Goal: Task Accomplishment & Management: Use online tool/utility

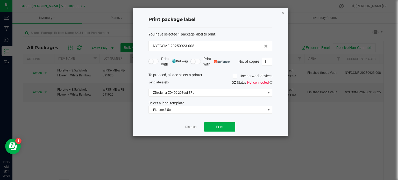
click at [284, 11] on icon "button" at bounding box center [283, 12] width 4 height 6
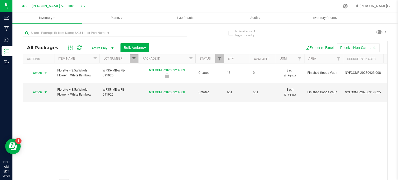
click at [134, 60] on span "Filter" at bounding box center [134, 59] width 4 height 4
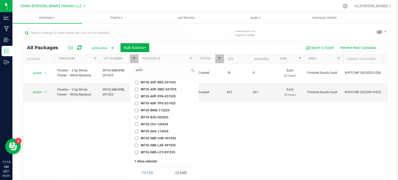
click at [169, 174] on button "Clear" at bounding box center [181, 172] width 30 height 11
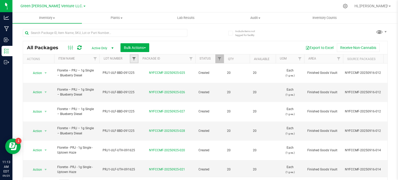
click at [134, 58] on span "Filter" at bounding box center [134, 59] width 4 height 4
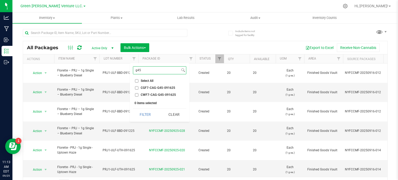
type input "g45"
click at [136, 95] on input "CWF7-CAG-G45-091625" at bounding box center [136, 94] width 3 height 3
checkbox input "true"
click at [140, 117] on button "Filter" at bounding box center [145, 114] width 25 height 11
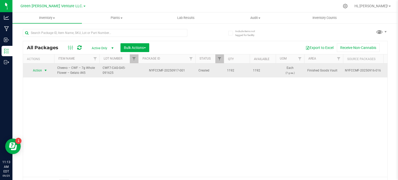
click at [38, 72] on span "Action" at bounding box center [35, 70] width 14 height 7
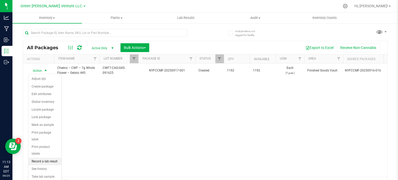
click at [47, 158] on li "Record a lab result" at bounding box center [45, 162] width 33 height 8
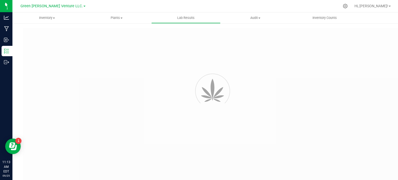
type input "NYFCCMF-20250917-001"
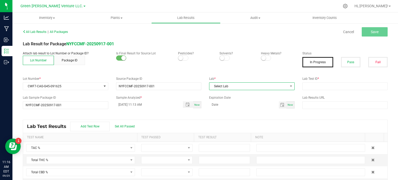
click at [233, 89] on span "Select Lab" at bounding box center [249, 86] width 79 height 7
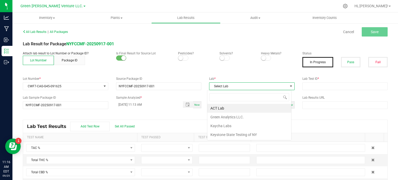
scroll to position [8, 84]
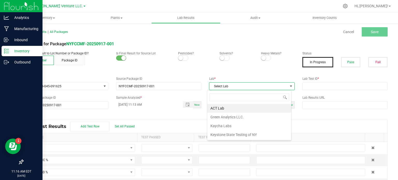
click at [9, 50] on p "Inventory" at bounding box center [24, 51] width 31 height 6
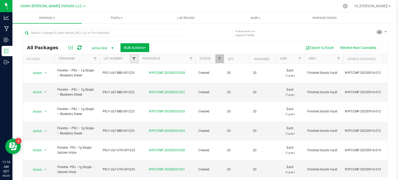
click at [134, 60] on span "Filter" at bounding box center [134, 59] width 4 height 4
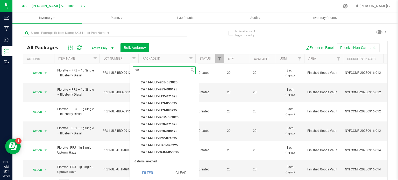
type input "w"
type input "cwf7"
click at [136, 82] on input "CWF7-CAG-G45-091625" at bounding box center [136, 82] width 3 height 3
checkbox input "true"
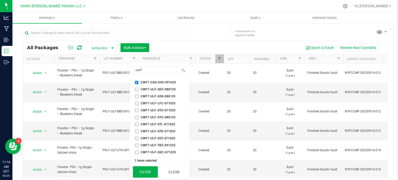
click at [138, 168] on button "Filter" at bounding box center [145, 172] width 25 height 11
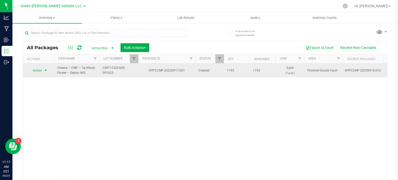
click at [39, 70] on span "Action" at bounding box center [35, 70] width 14 height 7
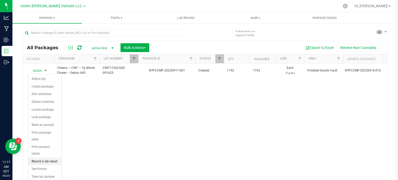
click at [49, 158] on li "Record a lab result" at bounding box center [45, 162] width 33 height 8
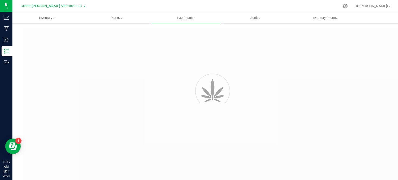
type input "NYFCCMF-20250917-001"
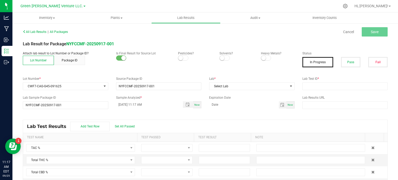
drag, startPoint x: 178, startPoint y: 57, endPoint x: 288, endPoint y: 55, distance: 110.3
click at [178, 57] on small at bounding box center [180, 58] width 5 height 5
click at [261, 57] on small at bounding box center [263, 58] width 5 height 5
click at [351, 64] on button "Pass" at bounding box center [350, 62] width 19 height 10
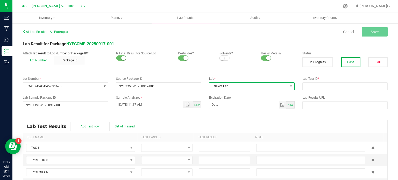
click at [225, 86] on span "Select Lab" at bounding box center [249, 86] width 79 height 7
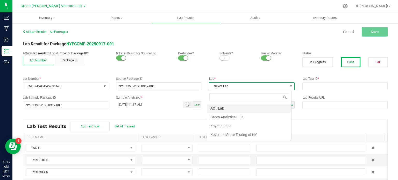
scroll to position [8, 84]
click at [222, 124] on li "Kaycha Labs" at bounding box center [250, 126] width 84 height 9
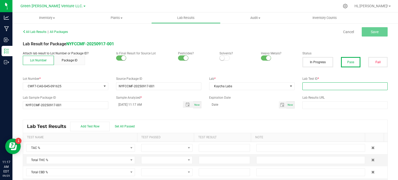
click at [316, 86] on input "text" at bounding box center [346, 86] width 86 height 8
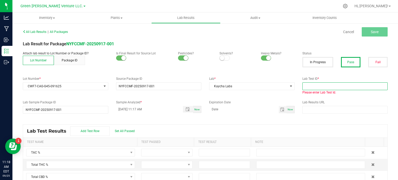
click at [308, 86] on input "text" at bounding box center [346, 86] width 86 height 8
paste input "AL50920001-001"
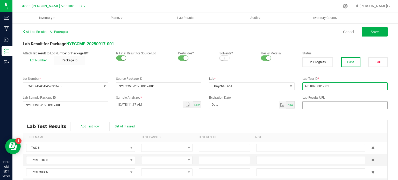
type input "AL50920001-001"
click at [325, 103] on input "text" at bounding box center [346, 105] width 86 height 8
click at [352, 107] on input "text" at bounding box center [346, 105] width 86 height 8
paste input "[URL][DOMAIN_NAME]"
type input "[URL][DOMAIN_NAME]"
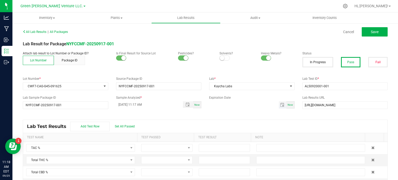
type input "month/day/year"
click at [241, 106] on input "month/day/year" at bounding box center [244, 104] width 70 height 6
type input "[DATE]"
click at [123, 104] on input "[DATE] 11:17 AM" at bounding box center [147, 104] width 62 height 6
click at [125, 103] on input "[DATE] 11:17 AM" at bounding box center [147, 104] width 62 height 6
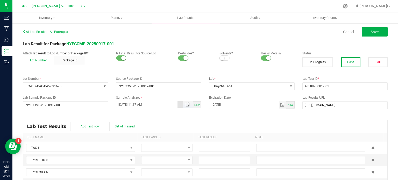
click at [137, 103] on input "[DATE] 11:17 AM" at bounding box center [147, 104] width 62 height 6
type input "[DATE] 2:30 PM"
click at [157, 146] on span at bounding box center [164, 147] width 44 height 7
click at [157, 131] on li "Passed" at bounding box center [164, 130] width 50 height 9
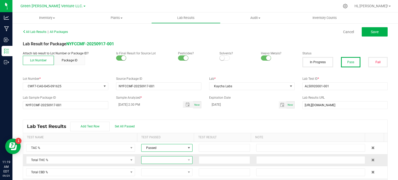
click at [154, 163] on span at bounding box center [164, 160] width 44 height 7
click at [153, 142] on li "Passed" at bounding box center [164, 142] width 50 height 9
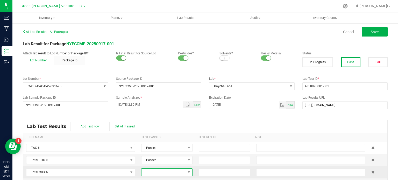
click at [153, 173] on span at bounding box center [164, 172] width 44 height 7
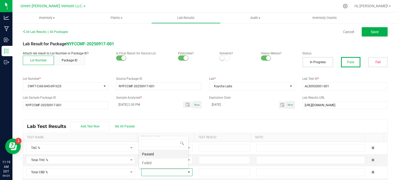
click at [148, 155] on li "Passed" at bounding box center [164, 154] width 50 height 9
click at [162, 126] on div "Lab Test Results Add Test Row Set All Passed" at bounding box center [205, 126] width 365 height 13
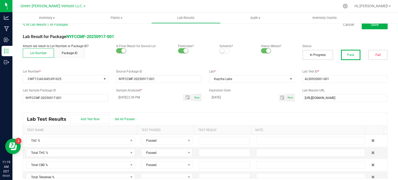
scroll to position [11, 0]
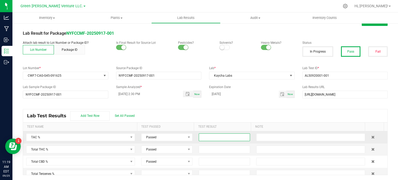
click at [203, 140] on input at bounding box center [224, 137] width 51 height 7
type input "28.3586"
click at [199, 147] on input at bounding box center [224, 149] width 51 height 7
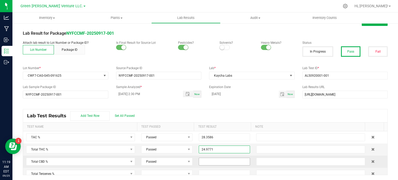
type input "24.9771"
click at [223, 163] on input at bounding box center [224, 161] width 51 height 7
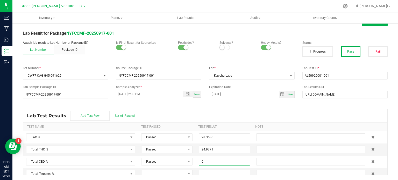
type input "0.0000"
click at [222, 112] on div "Lab Test Results Add Test Row Set All Passed" at bounding box center [205, 115] width 365 height 13
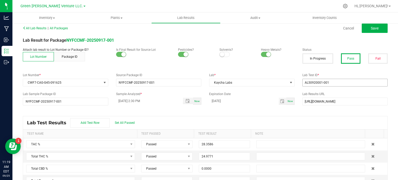
scroll to position [0, 0]
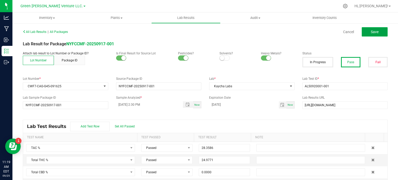
click at [372, 32] on span "Save" at bounding box center [375, 32] width 8 height 4
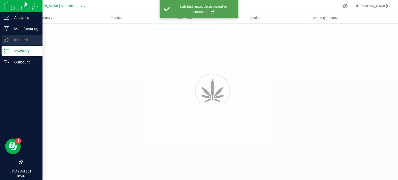
type input "NYFCCMF-20250917-001"
type input "AL50920001-001"
type input "NYFCCMF-20250917-001"
type input "[DATE] 2:30 PM"
type input "[DATE]"
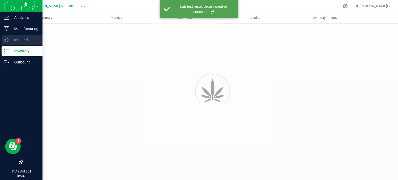
type input "[URL][DOMAIN_NAME]"
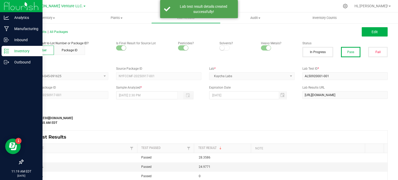
click at [24, 52] on p "Inventory" at bounding box center [24, 51] width 31 height 6
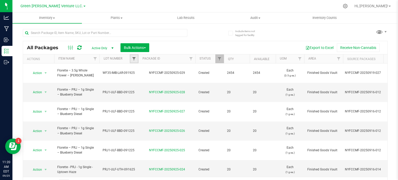
click at [132, 60] on span "Filter" at bounding box center [134, 59] width 4 height 4
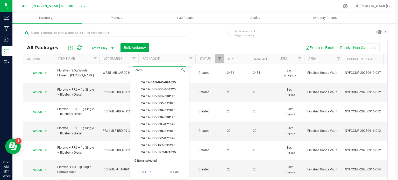
type input "cwf7"
click at [136, 82] on input "CWF7-CAG-G45-091625" at bounding box center [136, 82] width 3 height 3
checkbox input "true"
click at [141, 177] on button "Filter" at bounding box center [145, 172] width 25 height 11
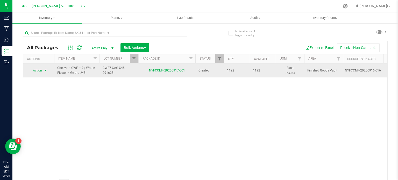
click at [41, 68] on span "Action" at bounding box center [35, 70] width 14 height 7
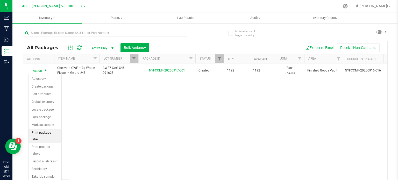
click at [46, 129] on li "Print package label" at bounding box center [45, 136] width 33 height 14
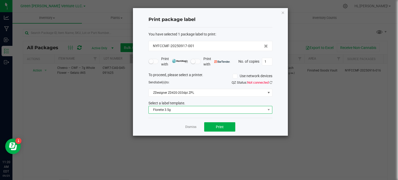
click at [178, 110] on span "Florette 3.5g" at bounding box center [207, 109] width 117 height 7
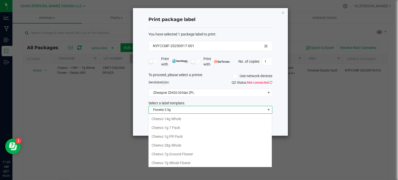
scroll to position [8, 124]
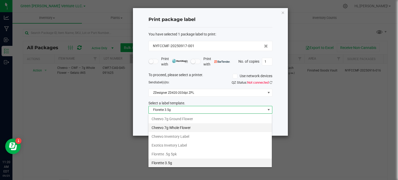
click at [167, 127] on li "Cheevo 7g Whole Flower" at bounding box center [210, 127] width 123 height 9
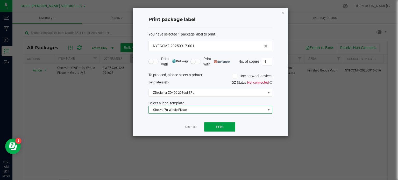
click at [209, 126] on button "Print" at bounding box center [219, 126] width 31 height 9
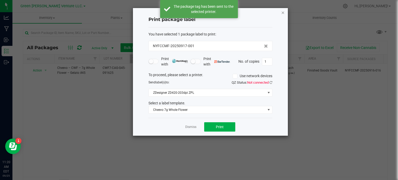
click at [282, 10] on icon "button" at bounding box center [283, 12] width 4 height 6
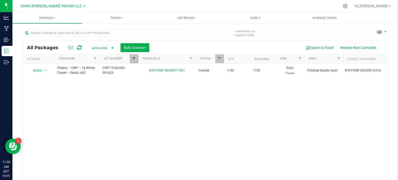
click at [133, 58] on span "Filter" at bounding box center [134, 59] width 4 height 4
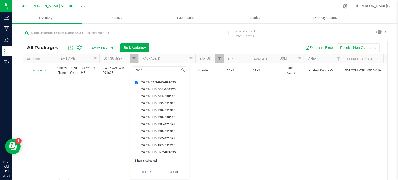
drag, startPoint x: 170, startPoint y: 172, endPoint x: 142, endPoint y: 123, distance: 56.0
click at [169, 171] on button "Clear" at bounding box center [174, 172] width 25 height 11
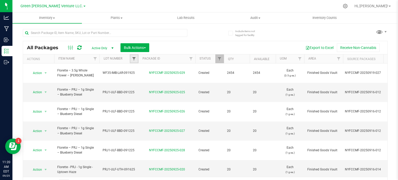
click at [134, 60] on span "Filter" at bounding box center [134, 59] width 4 height 4
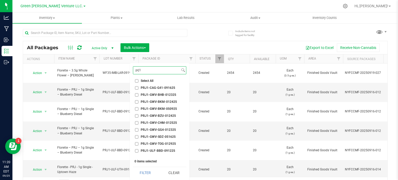
type input "prj1"
click at [135, 88] on input "PRJ1-CAG-G41-091625" at bounding box center [136, 87] width 3 height 3
checkbox input "true"
click at [147, 171] on button "Filter" at bounding box center [145, 172] width 25 height 11
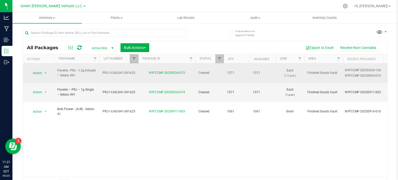
drag, startPoint x: 135, startPoint y: 59, endPoint x: 129, endPoint y: 72, distance: 14.2
click at [135, 59] on span "Filter" at bounding box center [134, 59] width 4 height 4
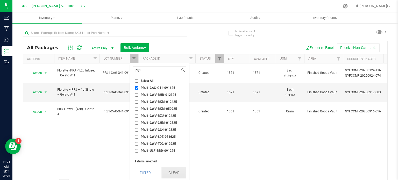
click at [175, 171] on button "Clear" at bounding box center [174, 172] width 25 height 11
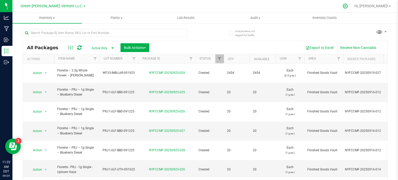
click at [348, 5] on icon at bounding box center [345, 5] width 5 height 5
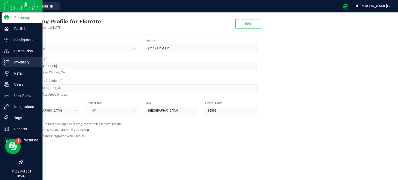
click at [11, 62] on p "Inventory" at bounding box center [24, 62] width 31 height 6
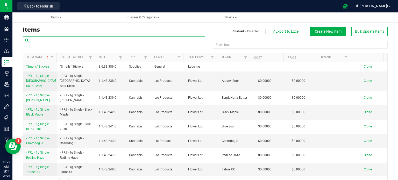
click at [40, 38] on input "text" at bounding box center [114, 40] width 183 height 8
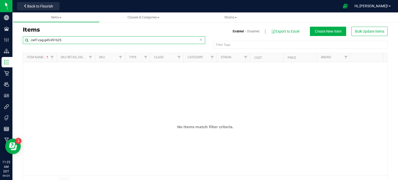
type input "cwf7-cag-g45-091625"
drag, startPoint x: 71, startPoint y: 38, endPoint x: 30, endPoint y: 40, distance: 40.5
click at [30, 40] on input "cwf7-cag-g45-091625" at bounding box center [114, 40] width 183 height 8
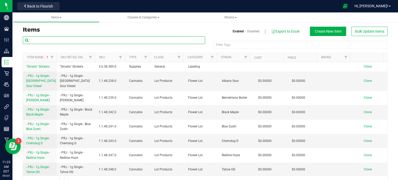
click at [118, 38] on input "text" at bounding box center [114, 40] width 183 height 8
paste input "Cheevo – CWF – 7g Whole Flower – Gelato #45"
type input "Cheevo – CWF – 7g Whole Flower – Gelato #45"
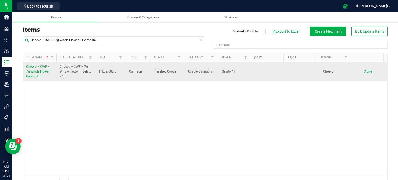
click at [46, 67] on span "Cheevo – CWF – 7g Whole Flower – Gelato #45" at bounding box center [39, 71] width 26 height 13
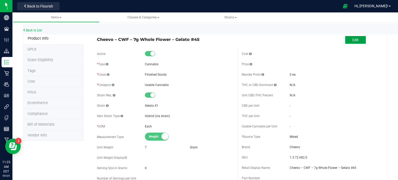
click at [353, 40] on span "Edit" at bounding box center [356, 40] width 6 height 4
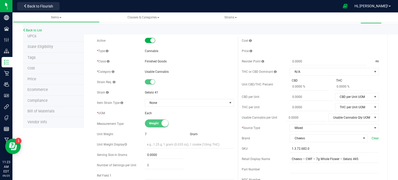
scroll to position [26, 0]
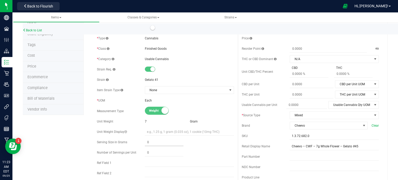
click at [158, 143] on span at bounding box center [164, 143] width 39 height 8
type input ".025"
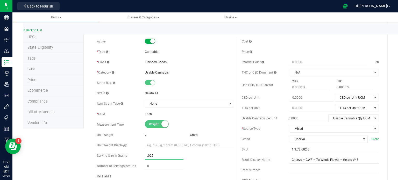
scroll to position [0, 0]
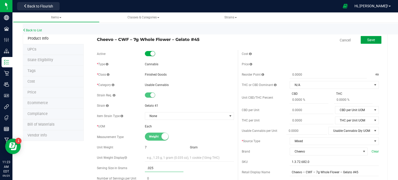
type input "0.0250"
click at [368, 42] on span "Save" at bounding box center [372, 40] width 8 height 4
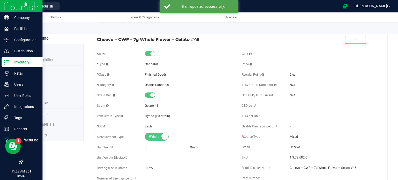
click at [27, 59] on p "Inventory" at bounding box center [24, 62] width 31 height 6
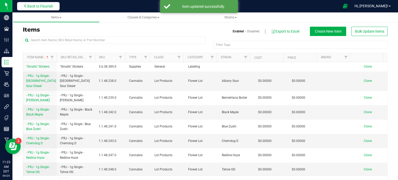
click at [38, 3] on button "Back to Flourish" at bounding box center [38, 6] width 43 height 8
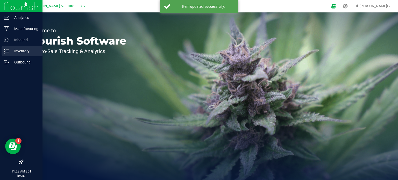
click at [7, 51] on line at bounding box center [7, 51] width 3 height 0
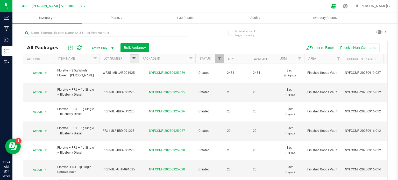
click at [134, 59] on span "Filter" at bounding box center [134, 59] width 4 height 4
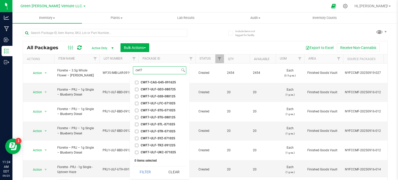
type input "cwf7"
click at [136, 82] on input "CWF7-CAG-G45-091625" at bounding box center [136, 82] width 3 height 3
checkbox input "true"
click at [138, 172] on button "Filter" at bounding box center [145, 172] width 25 height 11
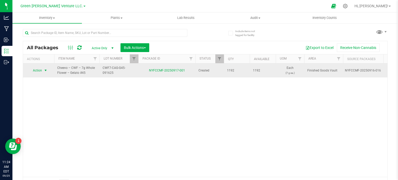
click at [44, 68] on span "select" at bounding box center [46, 70] width 6 height 7
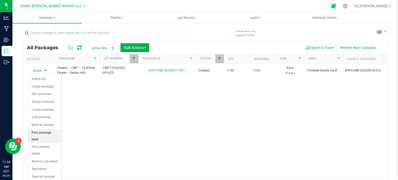
click at [49, 133] on li "Print package label" at bounding box center [45, 136] width 33 height 14
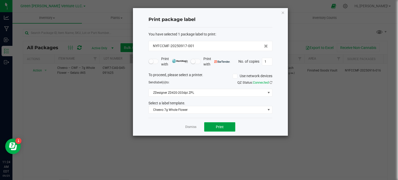
click at [221, 127] on span "Print" at bounding box center [220, 127] width 8 height 4
drag, startPoint x: 283, startPoint y: 11, endPoint x: 270, endPoint y: 2, distance: 15.9
click at [283, 11] on icon "button" at bounding box center [283, 12] width 4 height 6
